Goal: Transaction & Acquisition: Download file/media

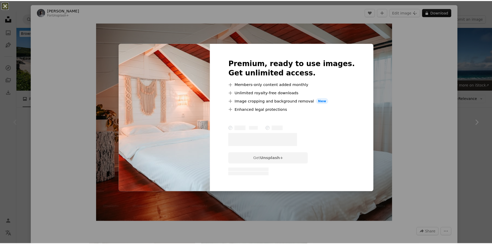
scroll to position [52, 0]
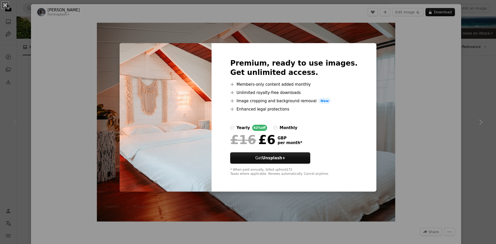
click at [48, 9] on div "An X shape Premium, ready to use images. Get unlimited access. A plus sign Memb…" at bounding box center [248, 122] width 496 height 244
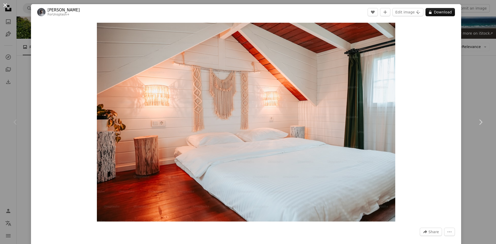
click at [5, 6] on button "An X shape" at bounding box center [5, 5] width 6 height 6
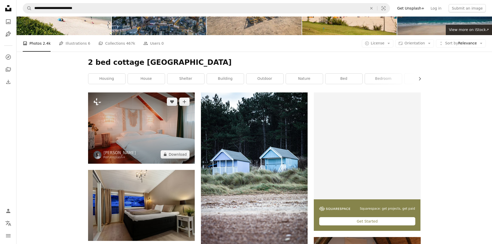
scroll to position [52, 0]
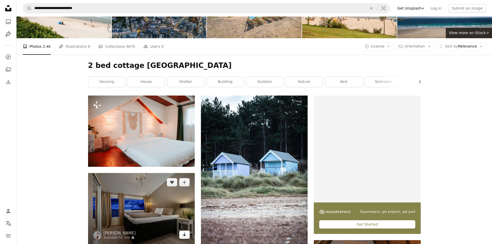
click at [182, 231] on icon "Arrow pointing down" at bounding box center [184, 234] width 4 height 6
